Goal: Navigation & Orientation: Go to known website

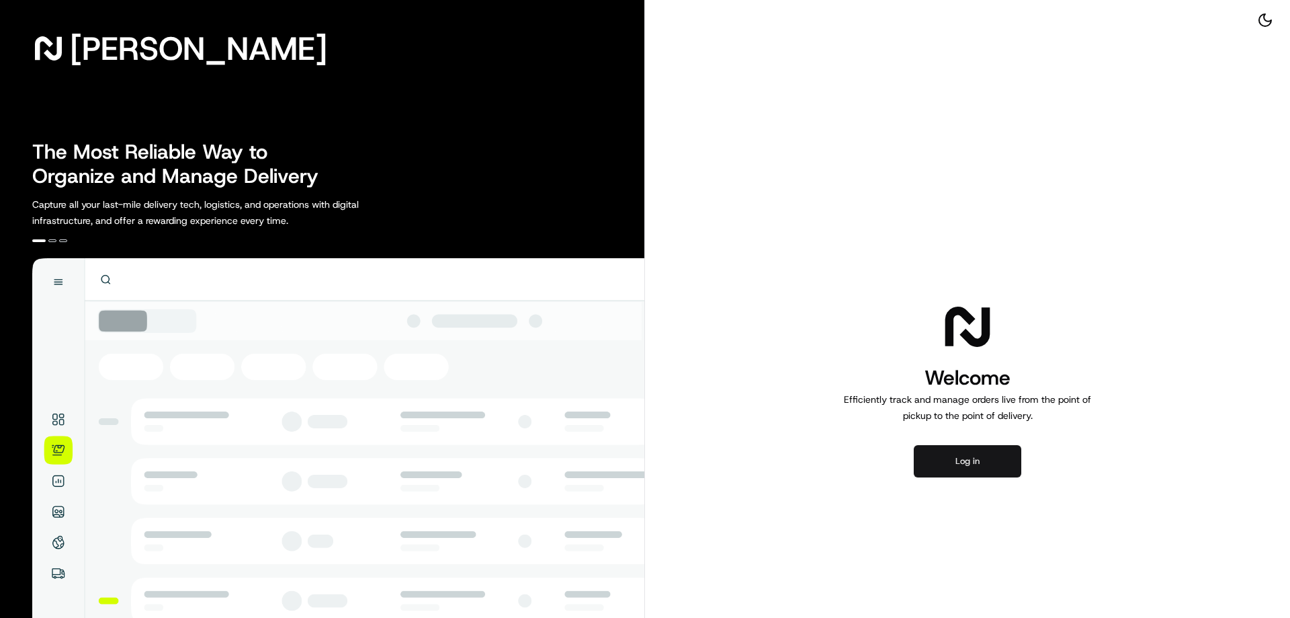
click at [958, 460] on button "Log in" at bounding box center [968, 461] width 108 height 32
